Goal: Information Seeking & Learning: Check status

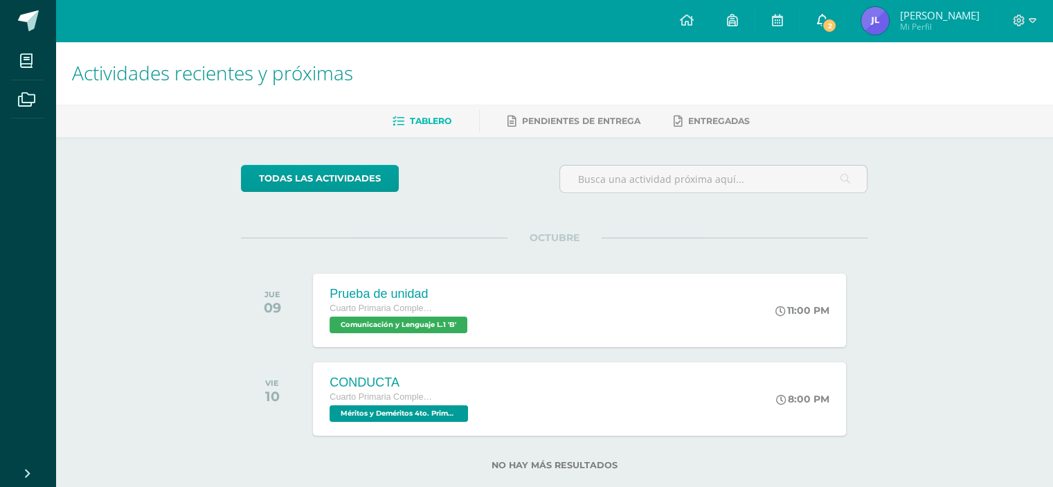
click at [844, 25] on link "2" at bounding box center [822, 21] width 44 height 42
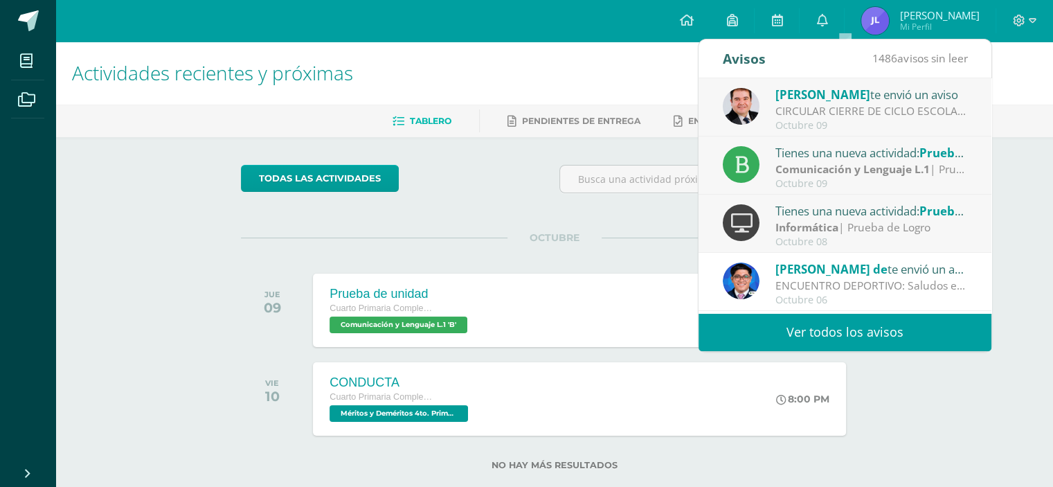
click at [804, 116] on div "CIRCULAR CIERRE DE CICLO ESCOLAR 2025: Buenas tardes estimados Padres y Madres …" at bounding box center [872, 111] width 193 height 16
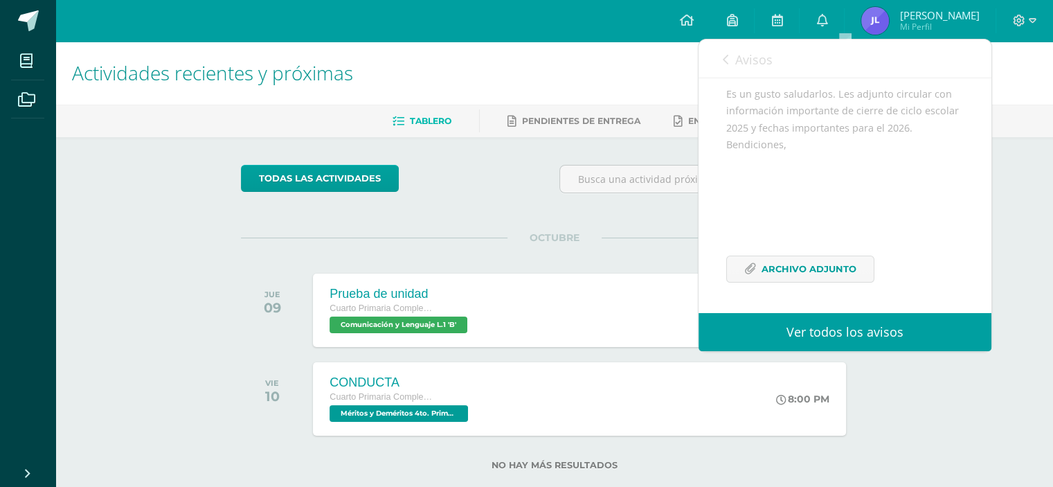
scroll to position [27, 0]
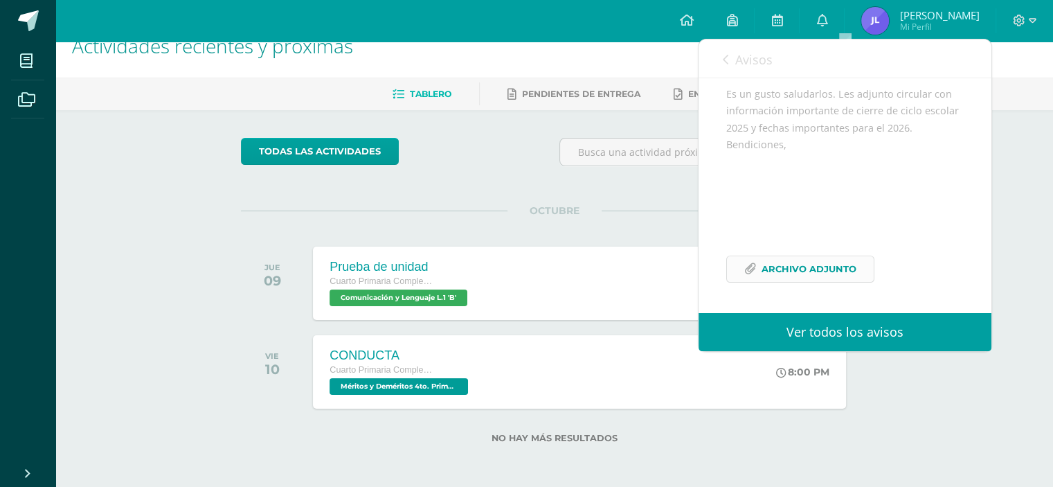
click at [790, 270] on span "Archivo Adjunto" at bounding box center [809, 269] width 95 height 26
click at [729, 67] on link "Avisos" at bounding box center [748, 58] width 50 height 39
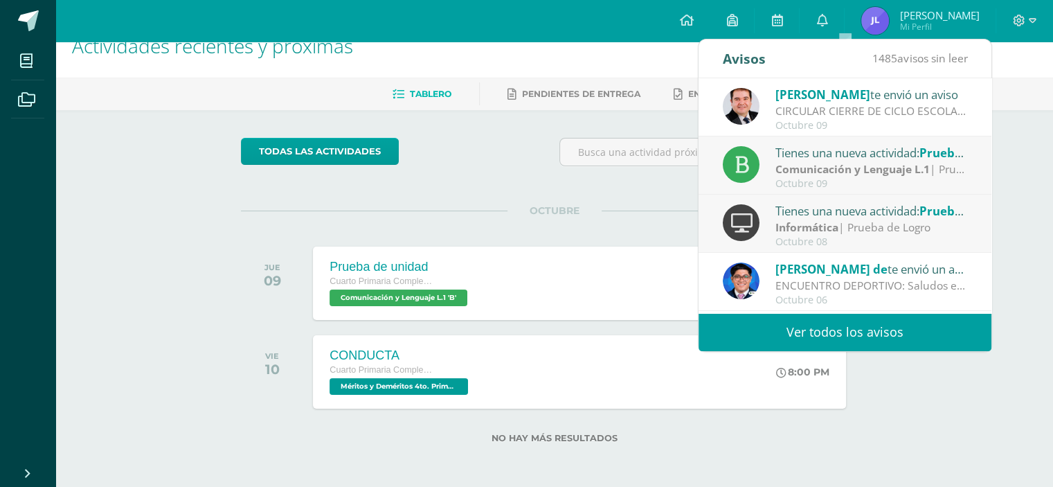
click at [820, 160] on div "Tienes una nueva actividad: Prueba de unidad" at bounding box center [872, 152] width 193 height 18
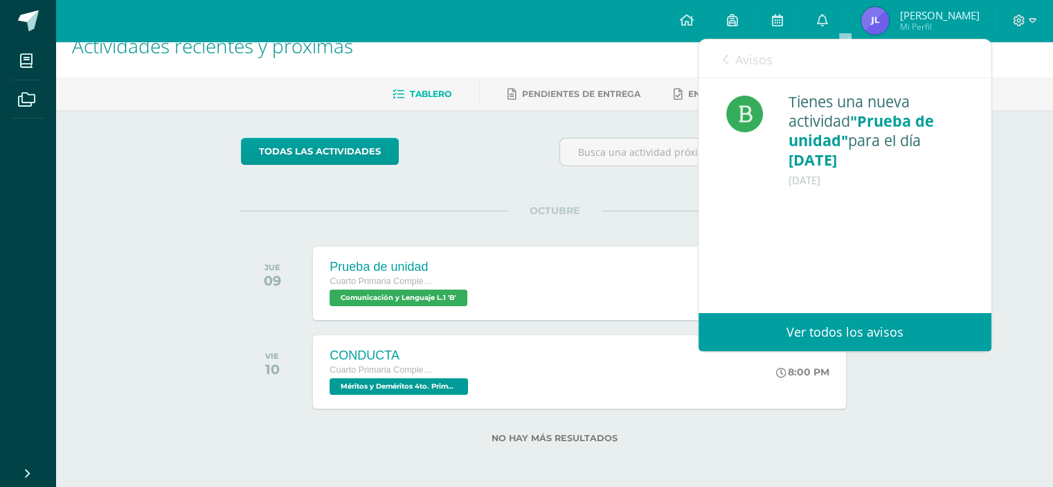
scroll to position [0, 0]
click at [728, 60] on icon at bounding box center [726, 59] width 6 height 11
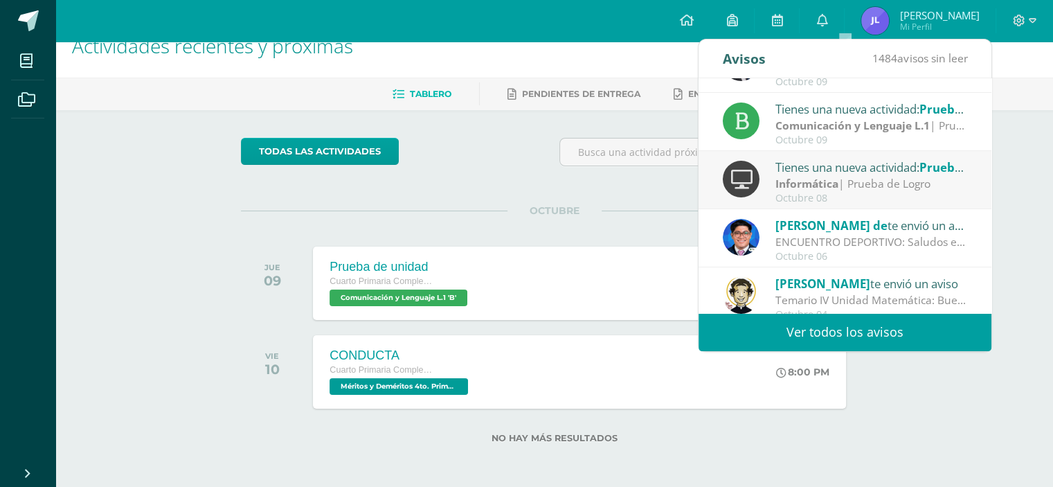
scroll to position [41, 0]
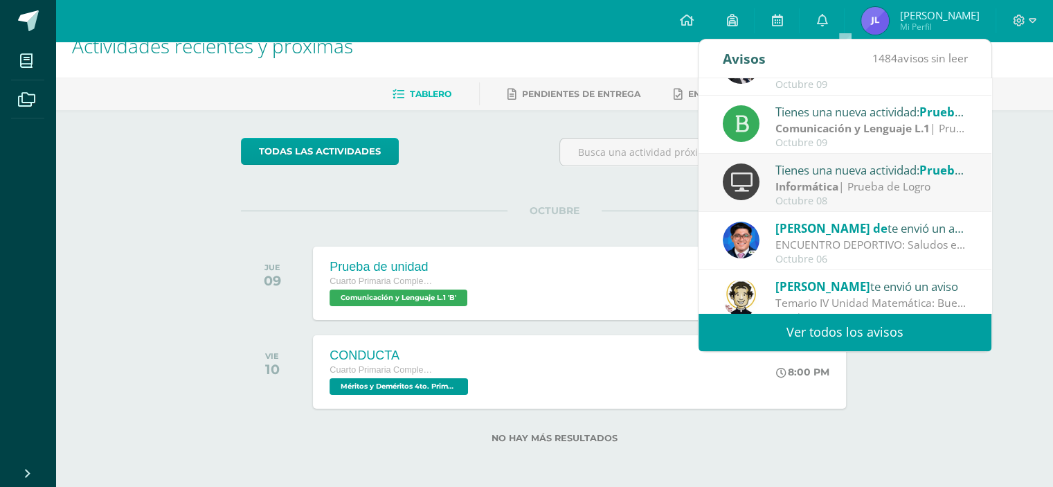
click at [778, 168] on div "Tienes una nueva actividad: Prueba de Logro" at bounding box center [872, 170] width 193 height 18
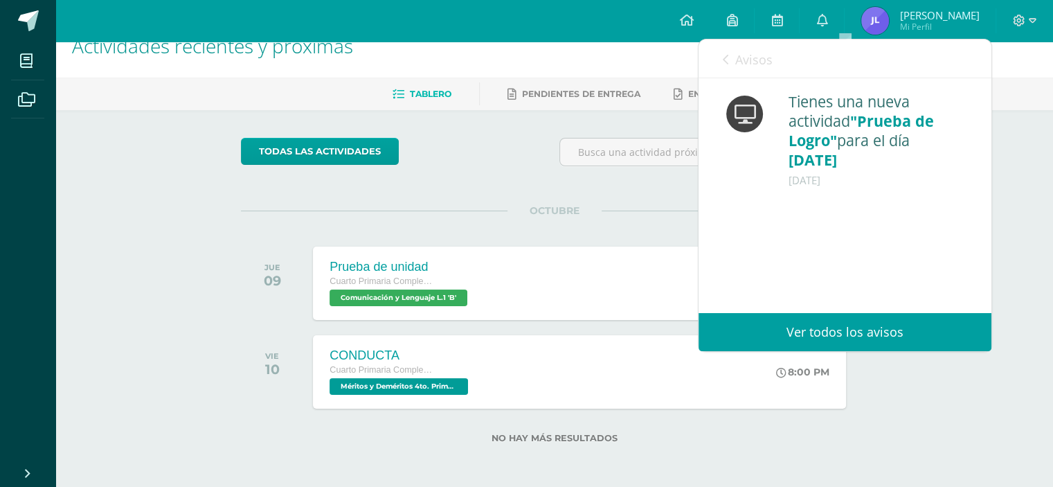
click at [720, 55] on div "Avisos 1483 avisos sin leer Avisos" at bounding box center [845, 58] width 293 height 39
click at [723, 58] on icon at bounding box center [726, 59] width 6 height 11
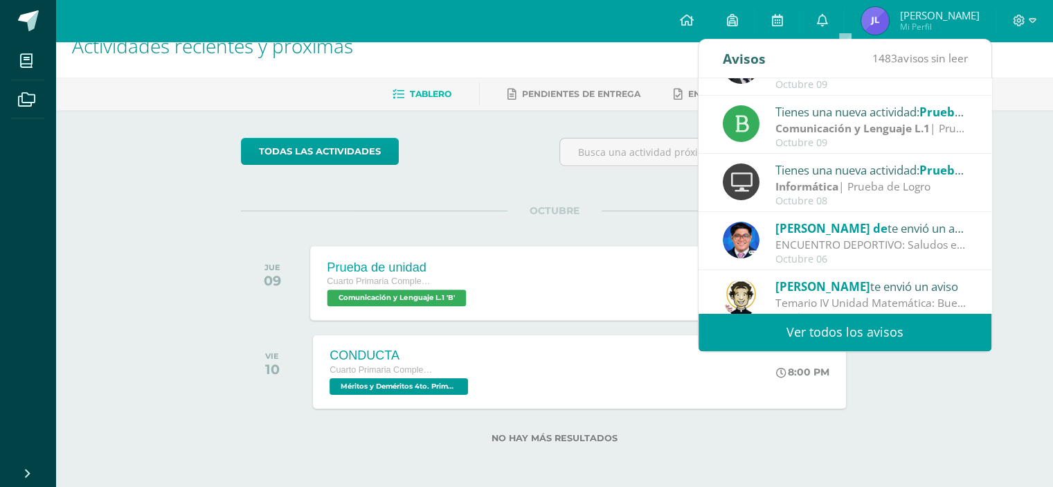
click at [471, 283] on div "Prueba de unidad Cuarto Primaria Complementaria Comunicación y Lenguaje L.1 'B'" at bounding box center [399, 283] width 176 height 74
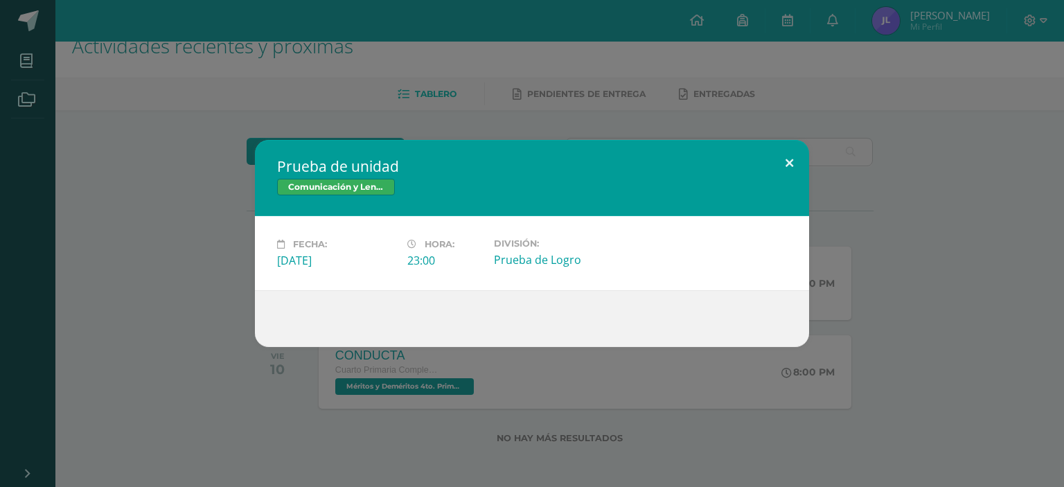
click at [795, 179] on button at bounding box center [788, 163] width 39 height 47
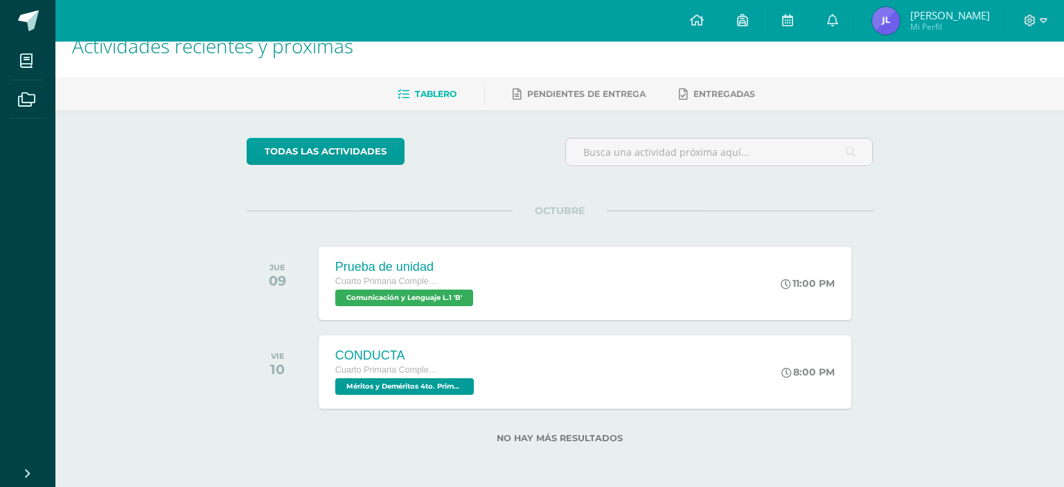
click at [795, 179] on div "Prueba de unidad Comunicación y Lenguaje L.1 Fecha: Jueves 09 de Octubre Hora: …" at bounding box center [532, 243] width 1053 height 207
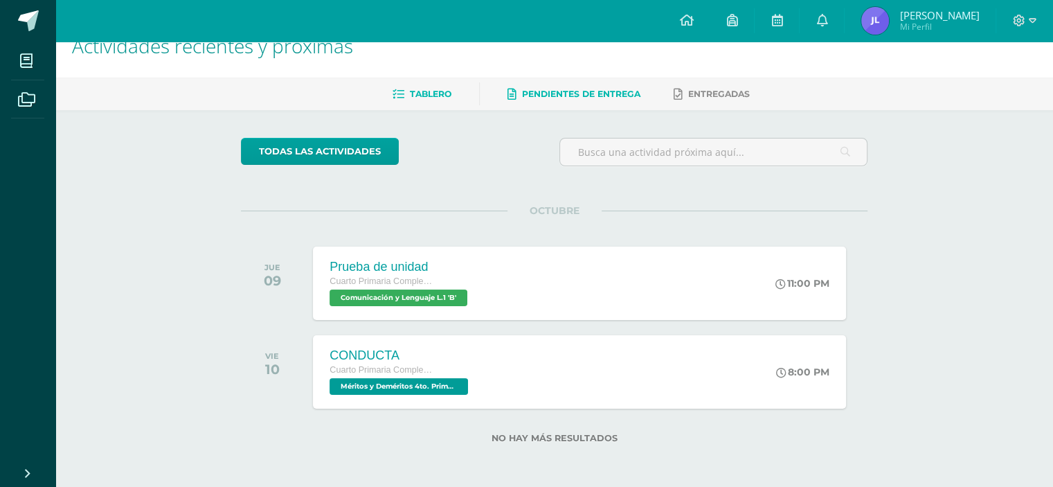
click at [557, 100] on link "Pendientes de entrega" at bounding box center [574, 94] width 133 height 22
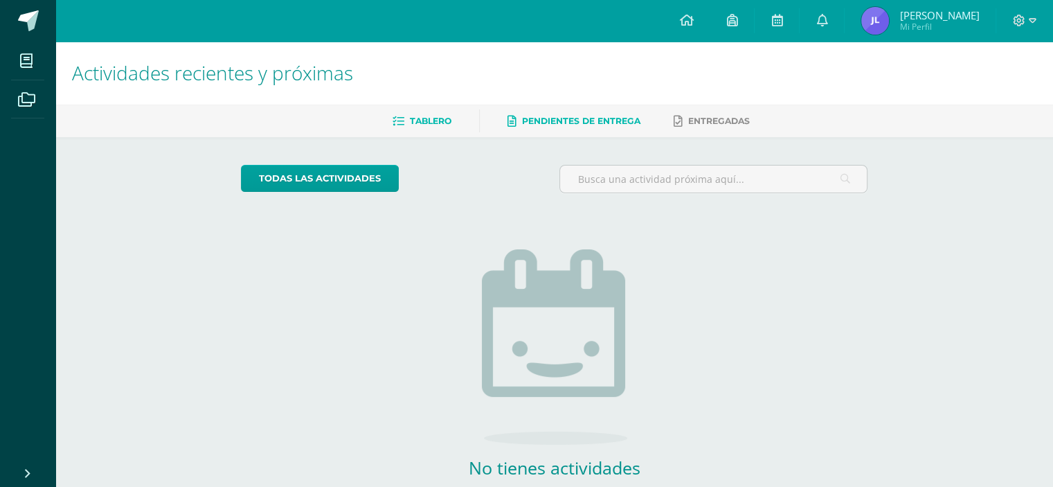
click at [411, 127] on link "Tablero" at bounding box center [422, 121] width 59 height 22
